Goal: Task Accomplishment & Management: Manage account settings

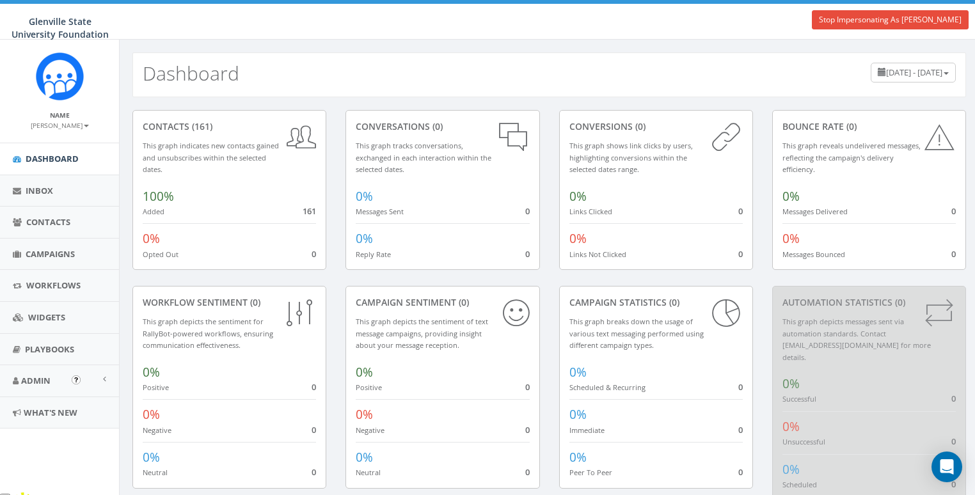
click at [30, 383] on span "Admin" at bounding box center [35, 381] width 29 height 12
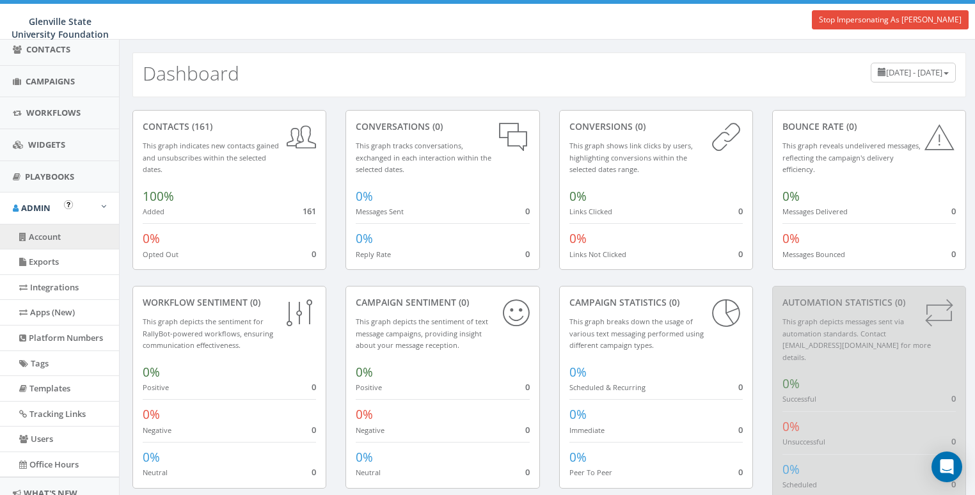
scroll to position [175, 0]
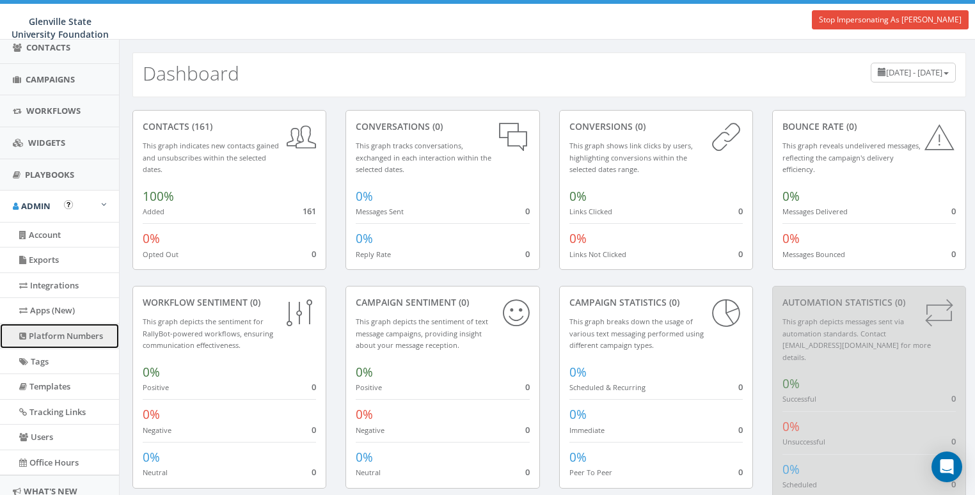
click at [43, 330] on link "Platform Numbers" at bounding box center [59, 336] width 119 height 25
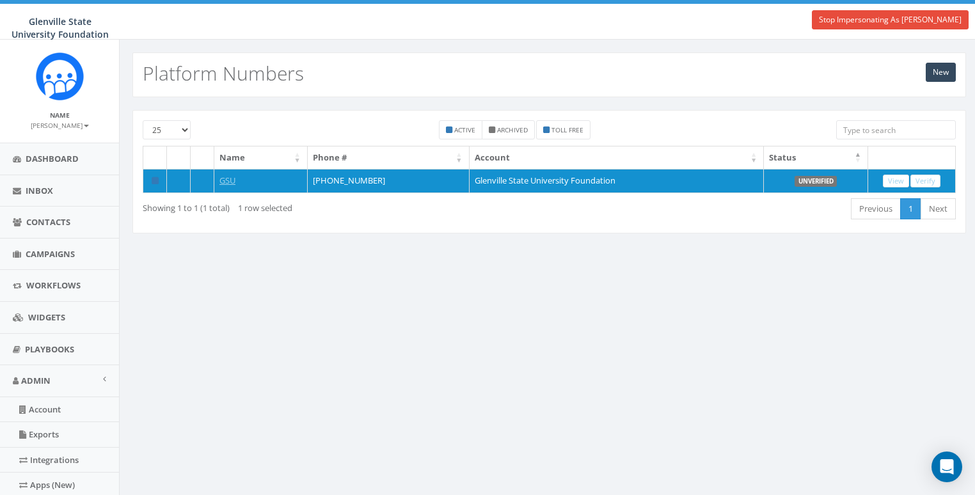
click at [533, 296] on div "New Platform Numbers 25 50 100 Active Archived Toll Free Name Phone # Account S…" at bounding box center [549, 377] width 860 height 675
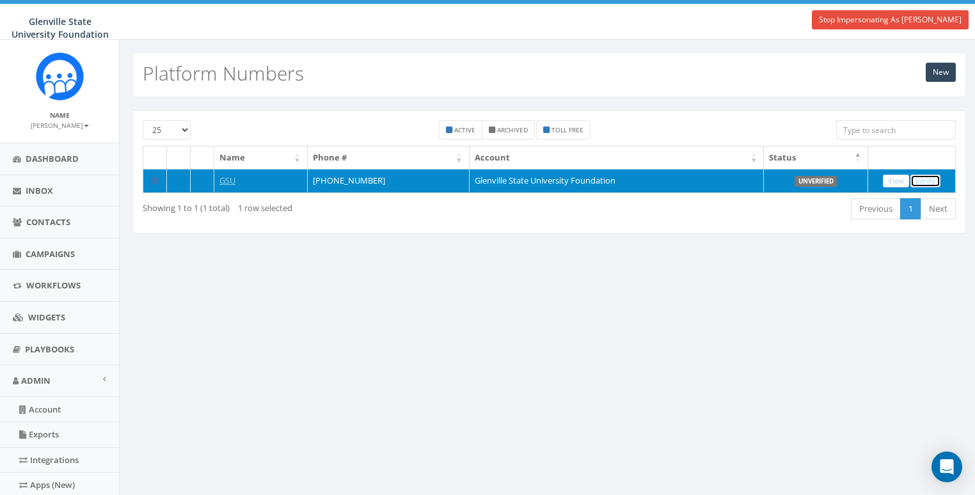
click at [920, 176] on link "Verify" at bounding box center [925, 181] width 30 height 13
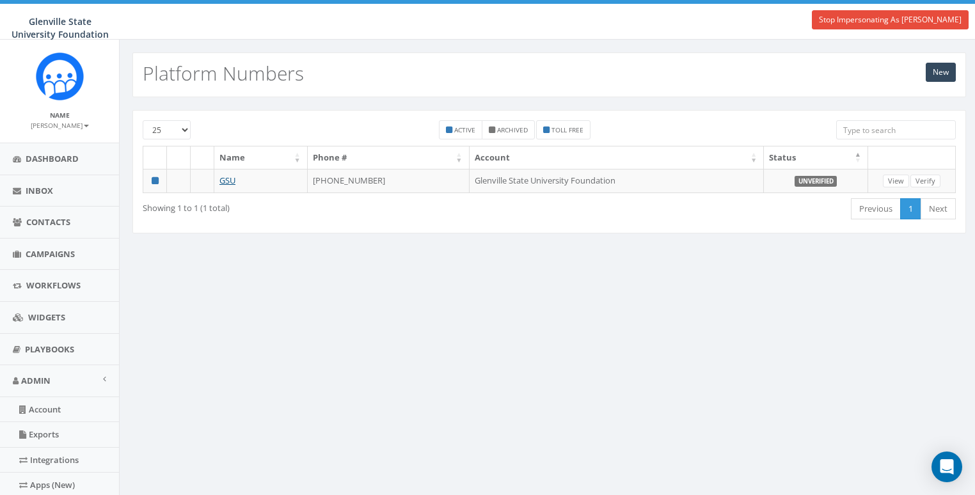
click at [545, 277] on div "New Platform Numbers 25 50 100 Active Archived Toll Free Name Phone # Account S…" at bounding box center [549, 377] width 860 height 675
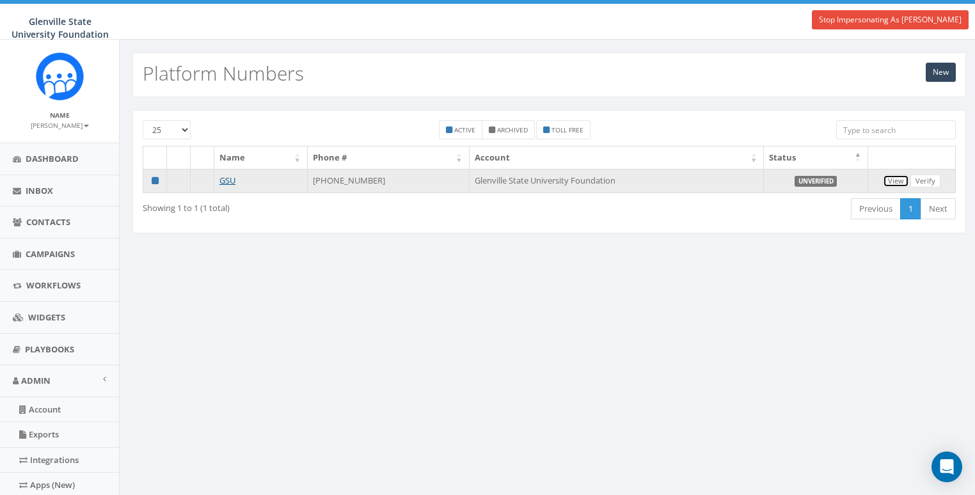
click at [901, 181] on link "View" at bounding box center [896, 181] width 26 height 13
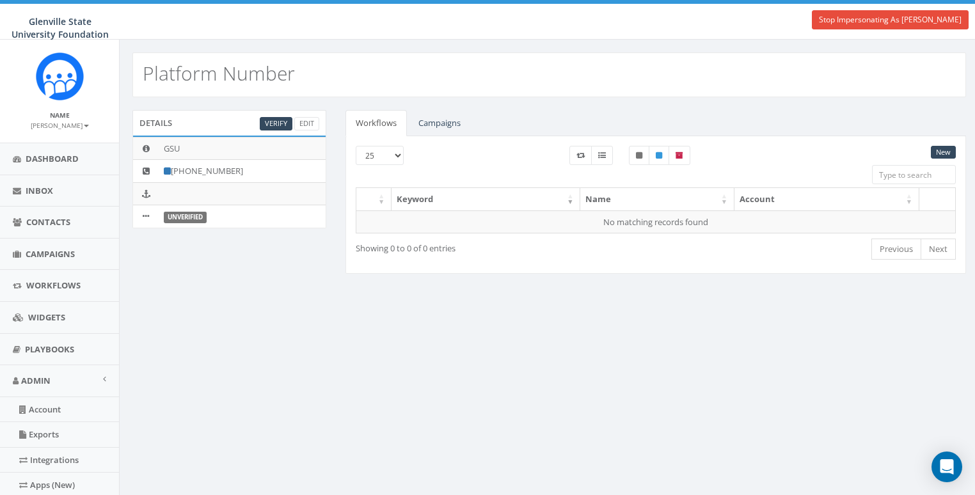
drag, startPoint x: 340, startPoint y: 274, endPoint x: 733, endPoint y: 44, distance: 455.4
click at [341, 272] on div "Workflows Campaigns New 25 50 100 Keyword Name Account No matching records foun…" at bounding box center [656, 200] width 640 height 180
click at [273, 259] on div "Details Verify Edit GSU [PHONE_NUMBER] Unverified Workflows Campaigns New 25 50…" at bounding box center [549, 200] width 853 height 180
click at [84, 125] on b at bounding box center [86, 126] width 5 height 3
click at [47, 146] on link "Profile" at bounding box center [63, 145] width 101 height 16
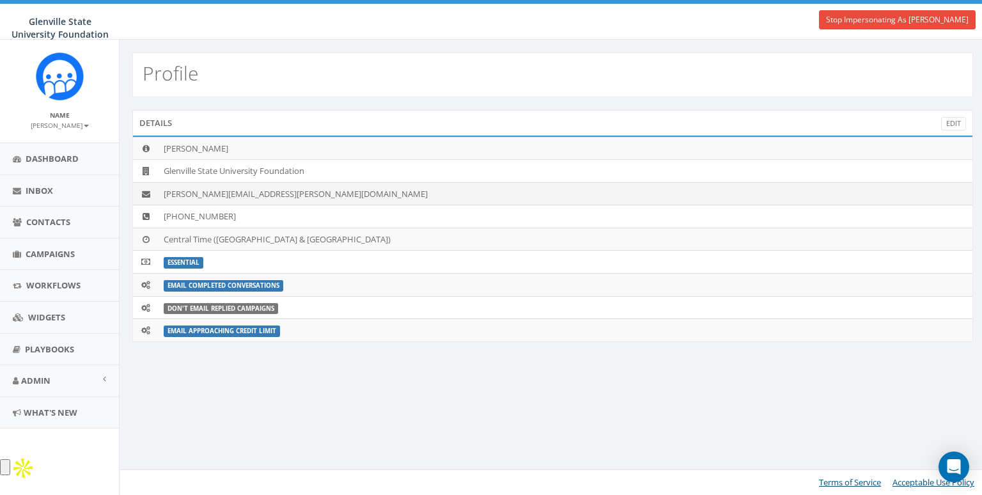
click at [214, 186] on td "erica.posey@glenville.edu" at bounding box center [566, 193] width 814 height 23
click at [213, 190] on td "erica.posey@glenville.edu" at bounding box center [566, 193] width 814 height 23
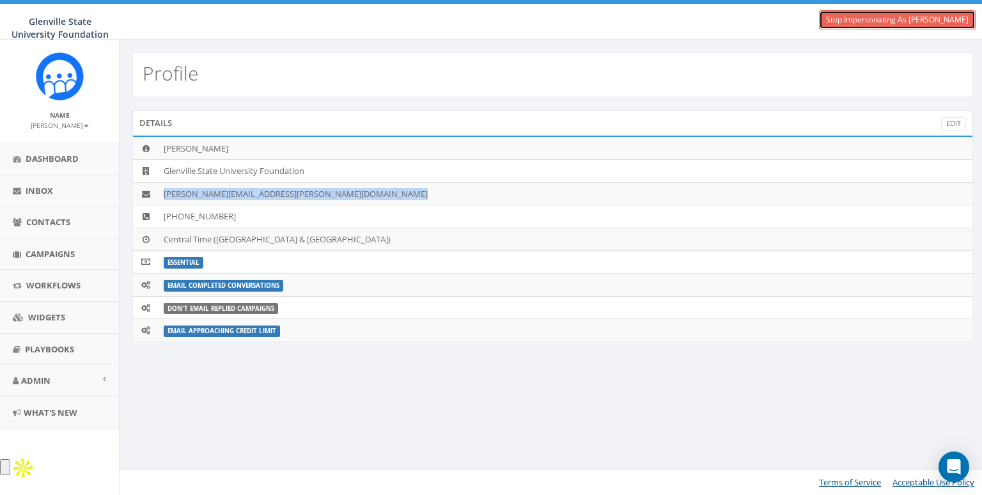
click at [902, 17] on link "Stop Impersonating As [PERSON_NAME]" at bounding box center [897, 19] width 157 height 19
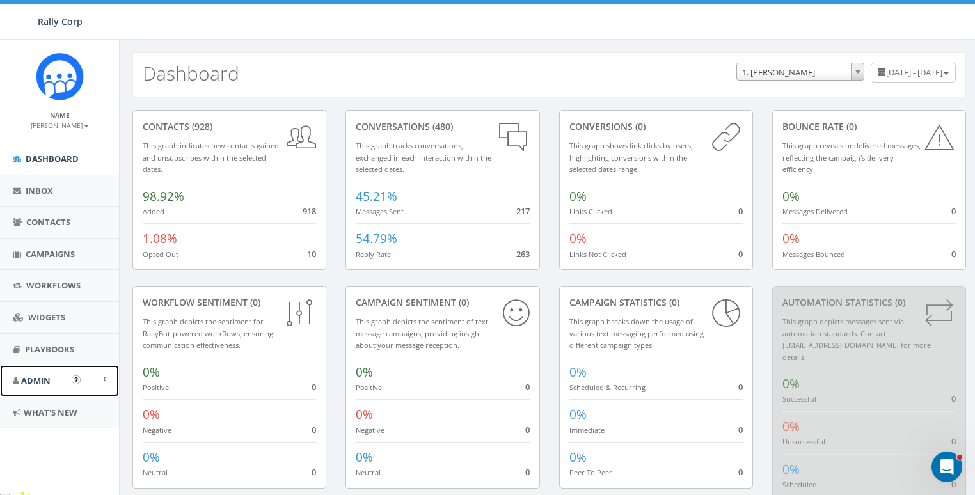
click at [41, 379] on span "Admin" at bounding box center [35, 381] width 29 height 12
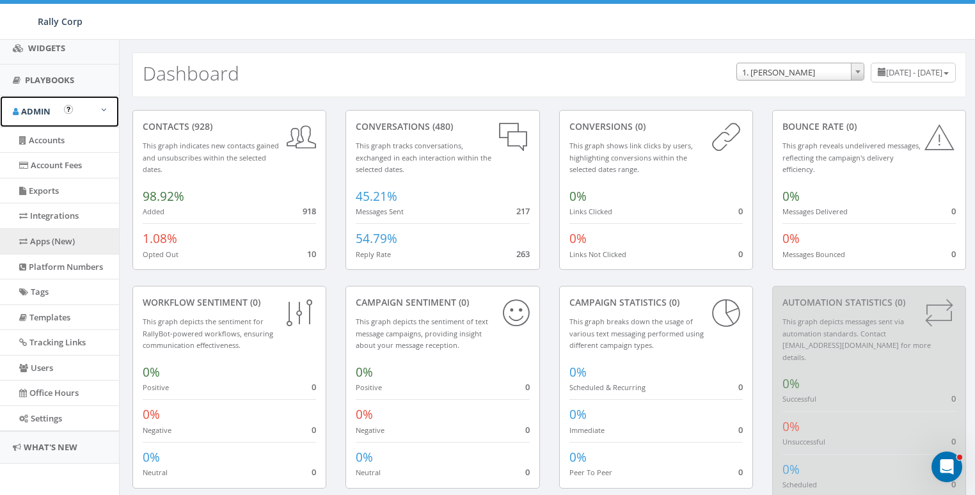
scroll to position [270, 0]
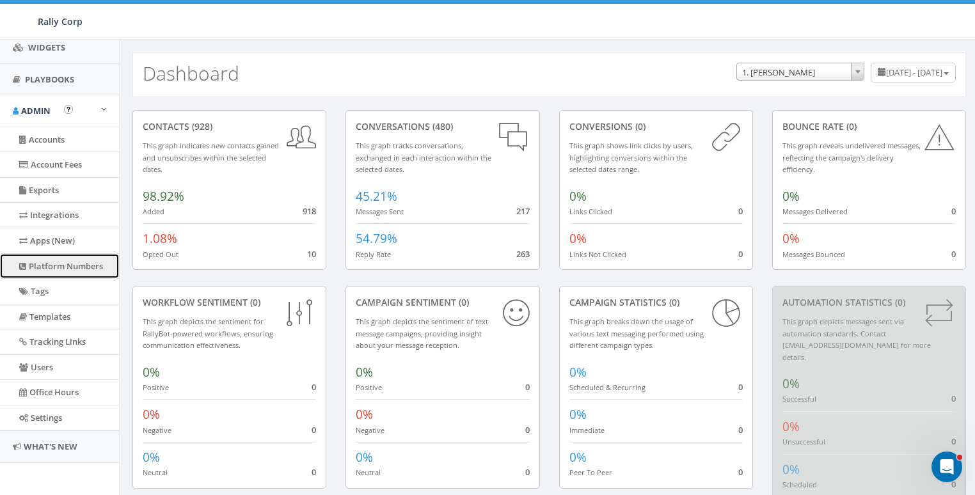
click at [58, 260] on link "Platform Numbers" at bounding box center [59, 266] width 119 height 25
